Goal: Understand process/instructions: Learn about a topic

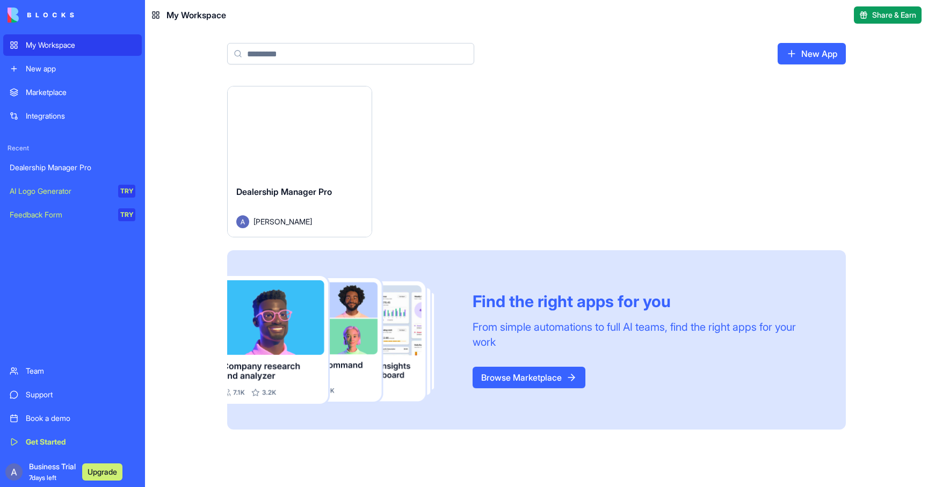
click at [294, 188] on span "Dealership Manager Pro" at bounding box center [284, 191] width 96 height 11
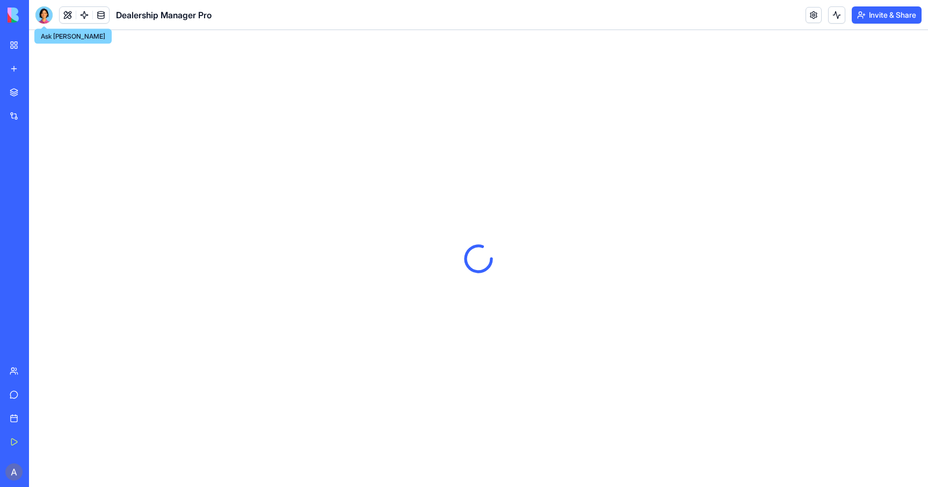
click at [42, 15] on div at bounding box center [43, 14] width 17 height 17
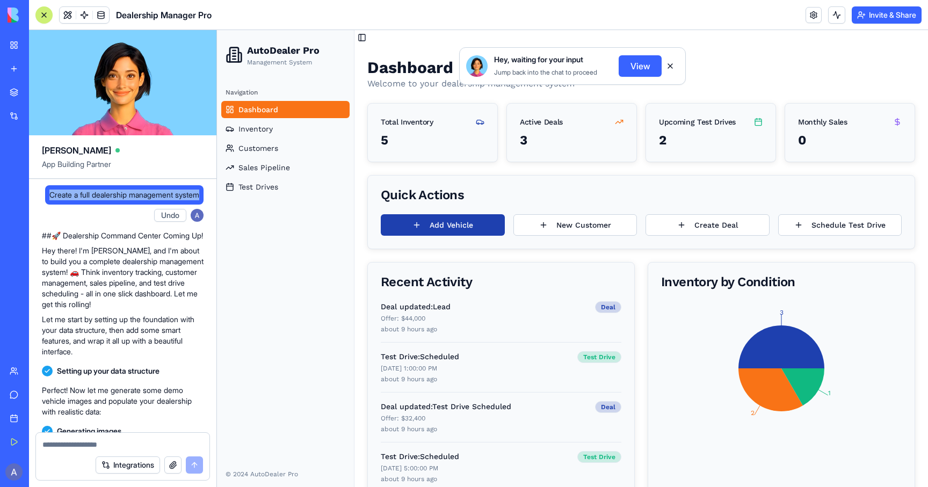
drag, startPoint x: 46, startPoint y: 193, endPoint x: 77, endPoint y: 206, distance: 34.4
click at [77, 200] on span "Create a full dealership management system" at bounding box center [124, 195] width 150 height 11
copy span "Create a full dealership management system"
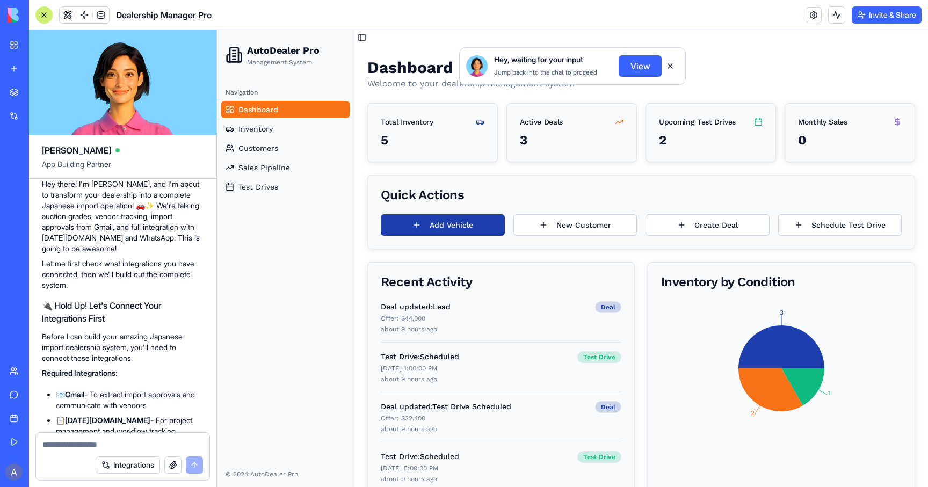
scroll to position [1082, 0]
